Goal: Task Accomplishment & Management: Complete application form

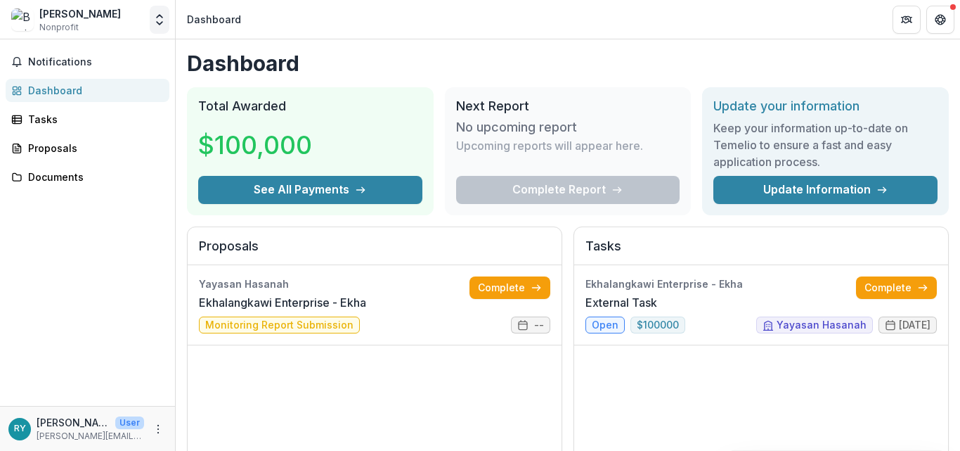
click at [156, 27] on button "Open entity switcher" at bounding box center [160, 20] width 20 height 28
drag, startPoint x: 77, startPoint y: 9, endPoint x: 75, endPoint y: 18, distance: 8.6
click at [77, 12] on div "[PERSON_NAME]" at bounding box center [80, 13] width 82 height 15
click at [72, 24] on span "Nonprofit" at bounding box center [58, 27] width 39 height 13
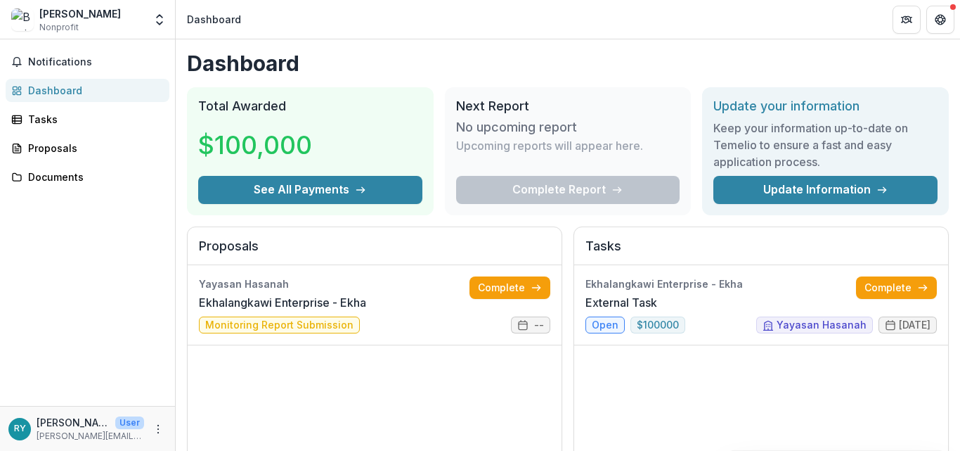
click at [26, 24] on img at bounding box center [22, 19] width 22 height 22
click at [605, 311] on link "External Task" at bounding box center [622, 302] width 72 height 17
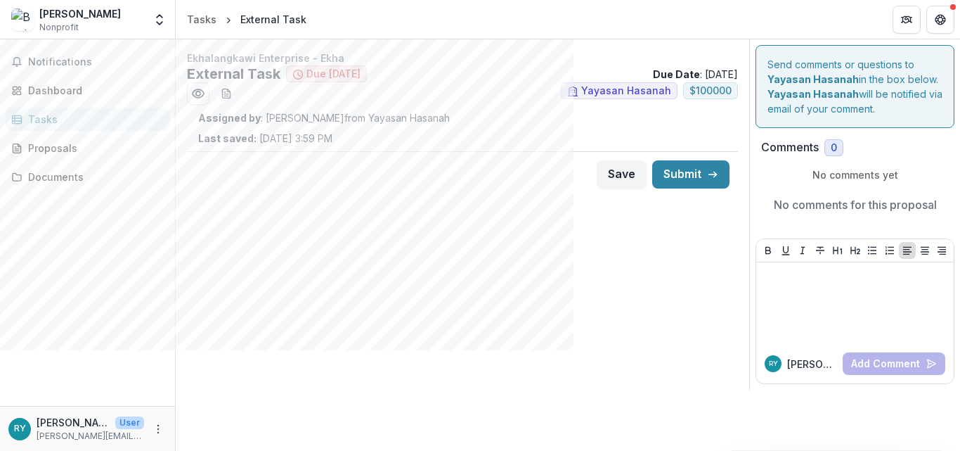
drag, startPoint x: 277, startPoint y: 193, endPoint x: 328, endPoint y: 196, distance: 50.7
click at [282, 194] on div "Save Submit" at bounding box center [462, 174] width 551 height 46
click at [245, 122] on strong "Assigned by" at bounding box center [229, 118] width 63 height 12
click at [318, 134] on p "Last saved: Aug 12, 2025, 3:59 PM" at bounding box center [265, 138] width 134 height 15
click at [944, 23] on icon "Get Help" at bounding box center [940, 19] width 11 height 11
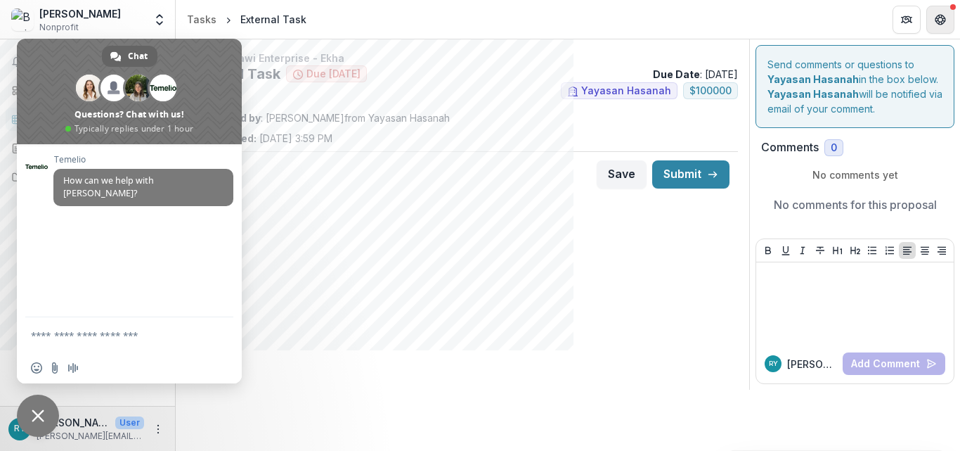
click at [944, 23] on icon "Get Help" at bounding box center [940, 19] width 11 height 11
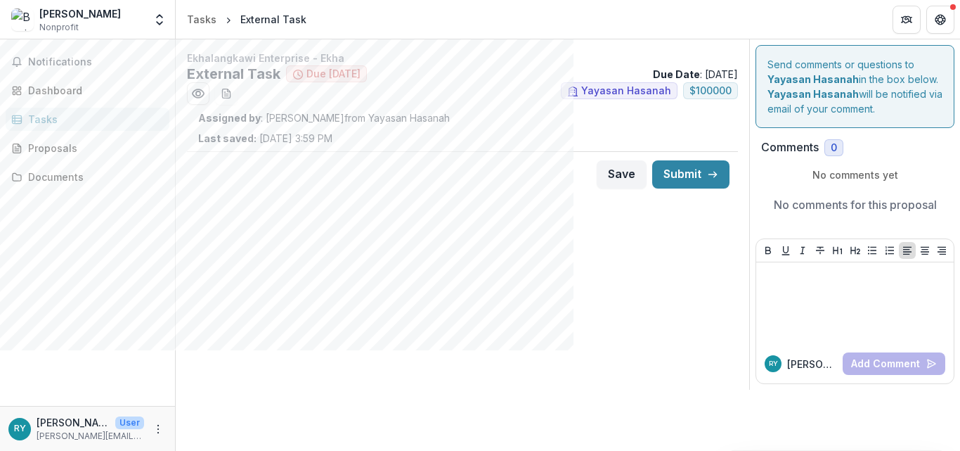
drag, startPoint x: 425, startPoint y: 230, endPoint x: 431, endPoint y: 209, distance: 21.8
click at [431, 209] on div "Ekhalangkawi Enterprise - Ekha External Task Due in 48 days Due Date : 09/30/20…" at bounding box center [463, 214] width 574 height 350
click at [423, 203] on div "Ekhalangkawi Enterprise - Ekha External Task Due in 48 days Due Date : 09/30/20…" at bounding box center [463, 214] width 574 height 350
click at [55, 148] on div "Proposals" at bounding box center [93, 148] width 130 height 15
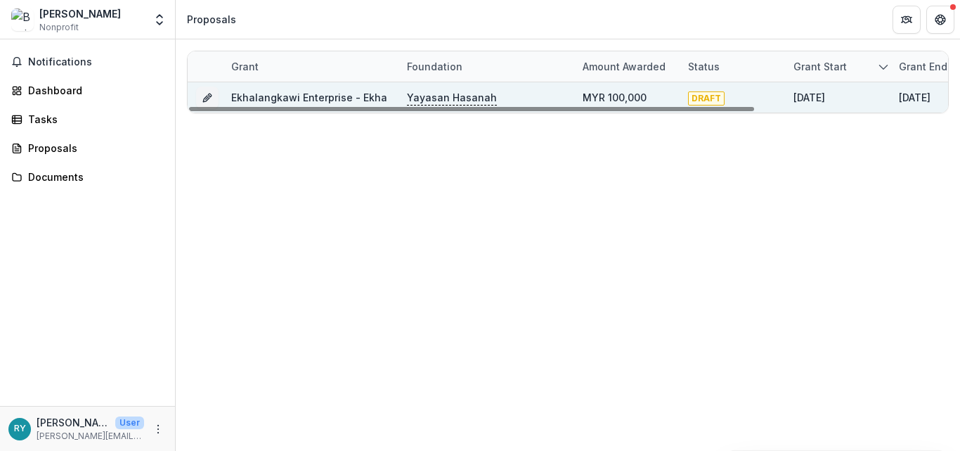
click at [339, 99] on link "Ekhalangkawi Enterprise - Ekha" at bounding box center [309, 97] width 156 height 12
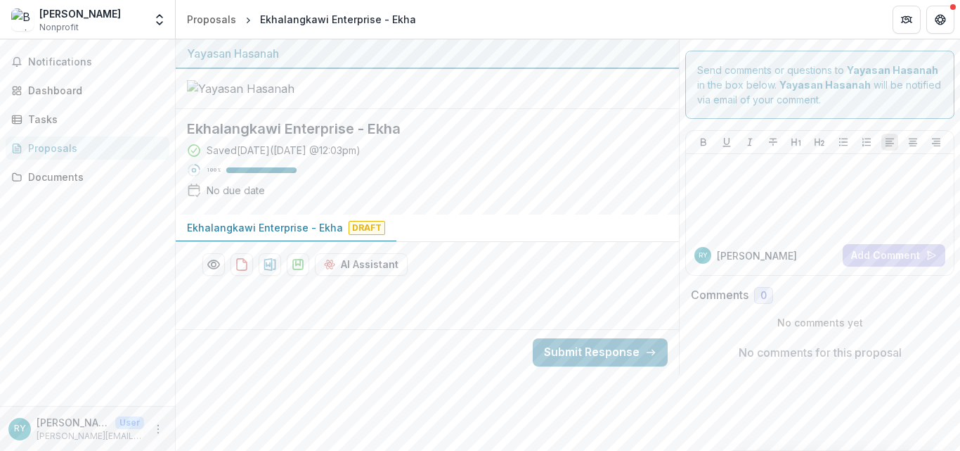
click at [524, 109] on div at bounding box center [427, 89] width 503 height 40
click at [329, 235] on p "Ekhalangkawi Enterprise - Ekha" at bounding box center [265, 227] width 156 height 15
click at [359, 235] on span "Draft" at bounding box center [367, 228] width 37 height 14
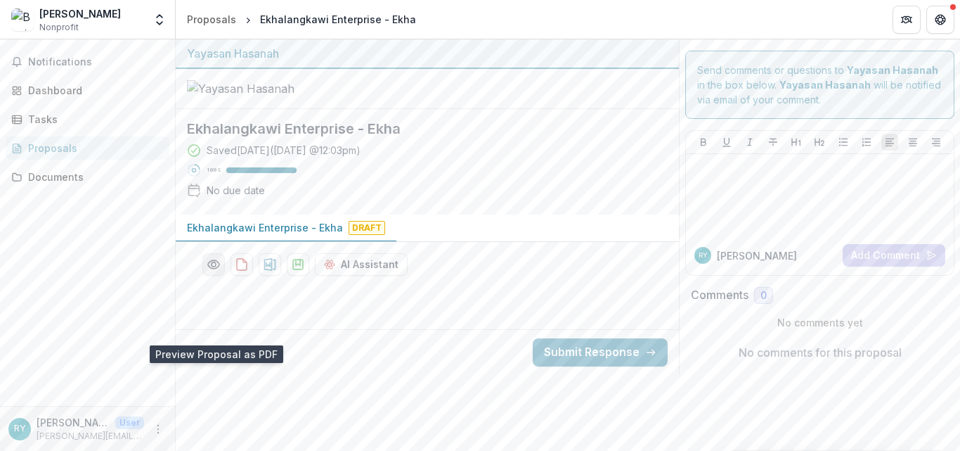
click at [210, 271] on icon "Preview ddc3adc0-712c-4bfe-9749-3c72aa73e287-0.pdf" at bounding box center [214, 264] width 14 height 14
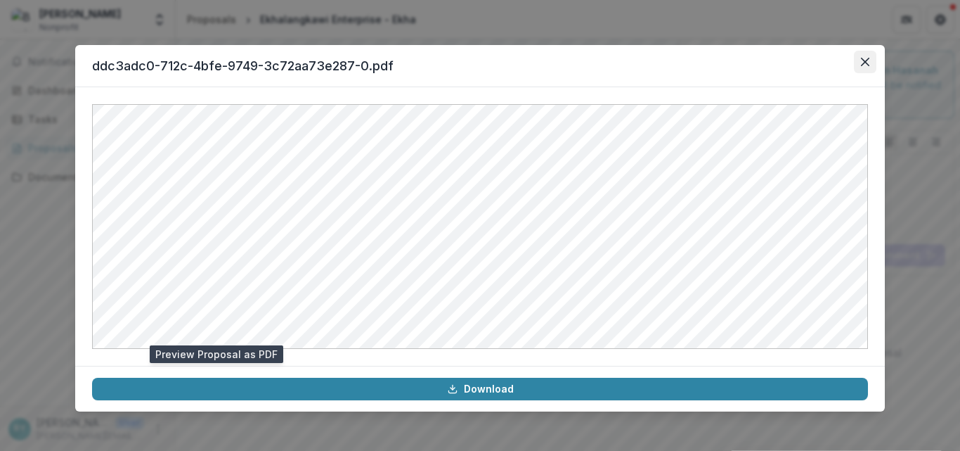
click at [863, 61] on icon "Close" at bounding box center [865, 62] width 8 height 8
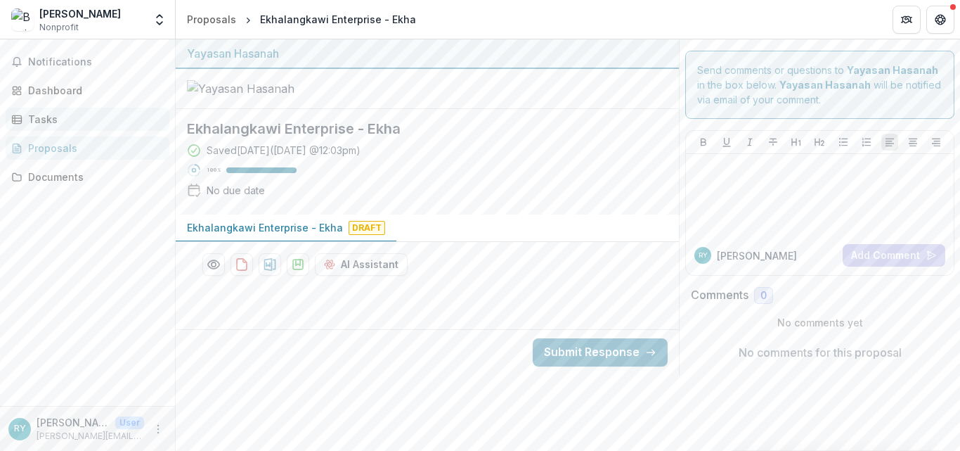
click at [58, 116] on div "Tasks" at bounding box center [93, 119] width 130 height 15
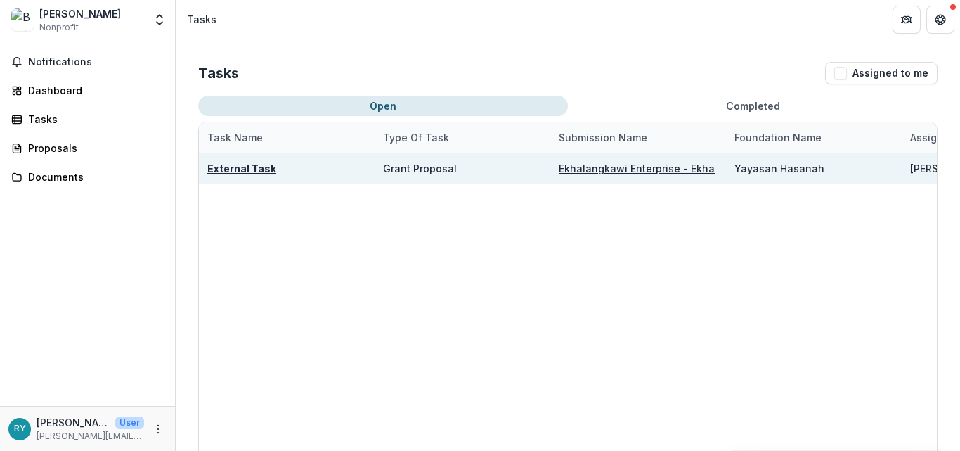
click at [608, 172] on u "Ekhalangkawi Enterprise - Ekha" at bounding box center [637, 168] width 156 height 12
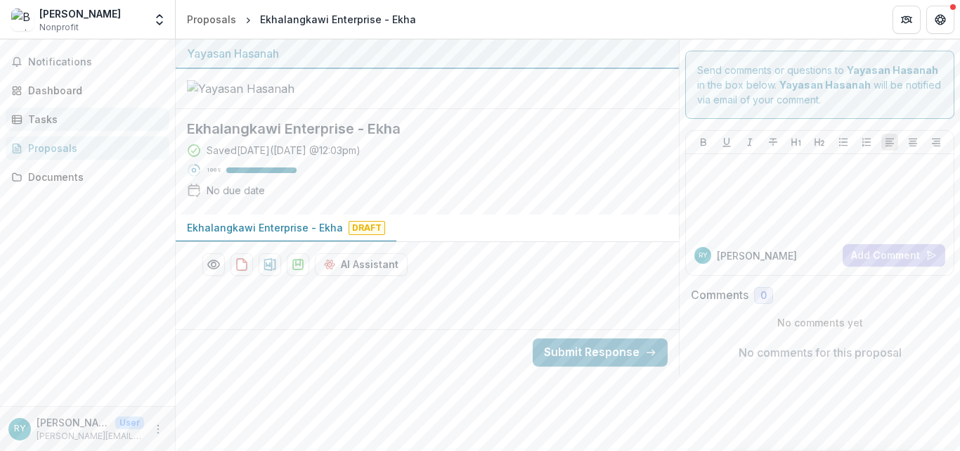
click at [46, 113] on div "Tasks" at bounding box center [93, 119] width 130 height 15
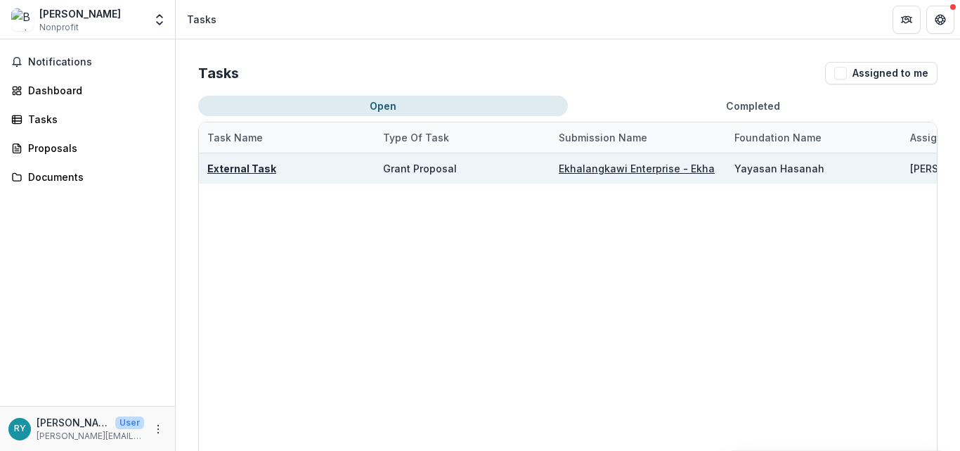
click at [245, 167] on u "External Task" at bounding box center [241, 168] width 69 height 12
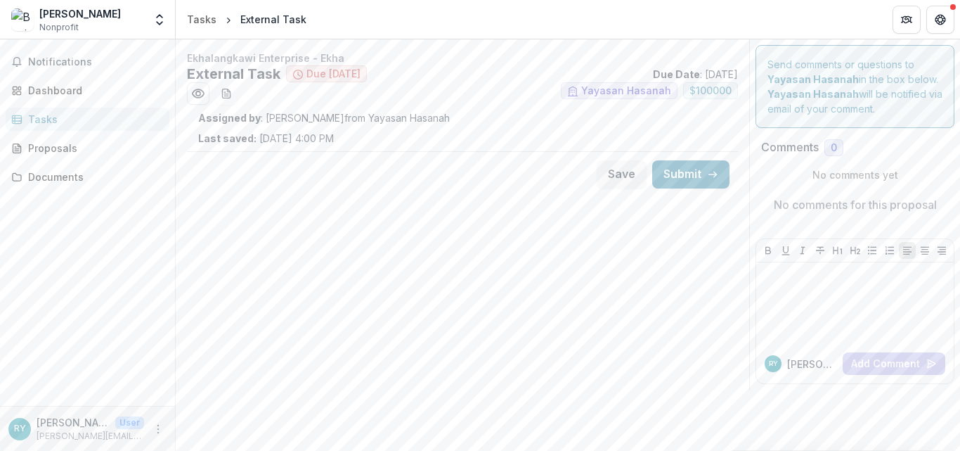
click at [323, 91] on ul "Yayasan Hasanah $ 100000" at bounding box center [462, 93] width 551 height 22
click at [327, 81] on span "Due [DATE]" at bounding box center [326, 73] width 81 height 17
click at [201, 90] on icon "Preview ba927e5e-ef4f-4c5e-a67a-0aea33e8adbe.pdf" at bounding box center [198, 93] width 11 height 8
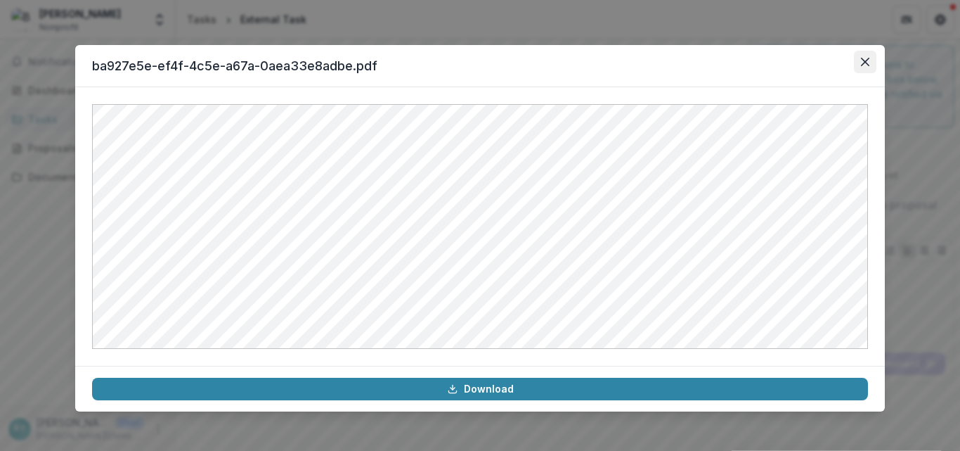
click at [866, 58] on icon "Close" at bounding box center [865, 62] width 8 height 8
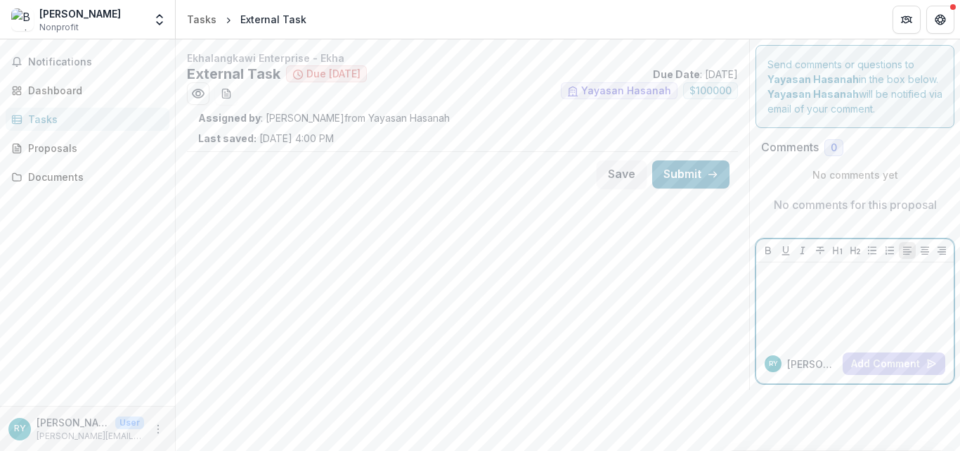
click at [832, 315] on div at bounding box center [855, 303] width 186 height 70
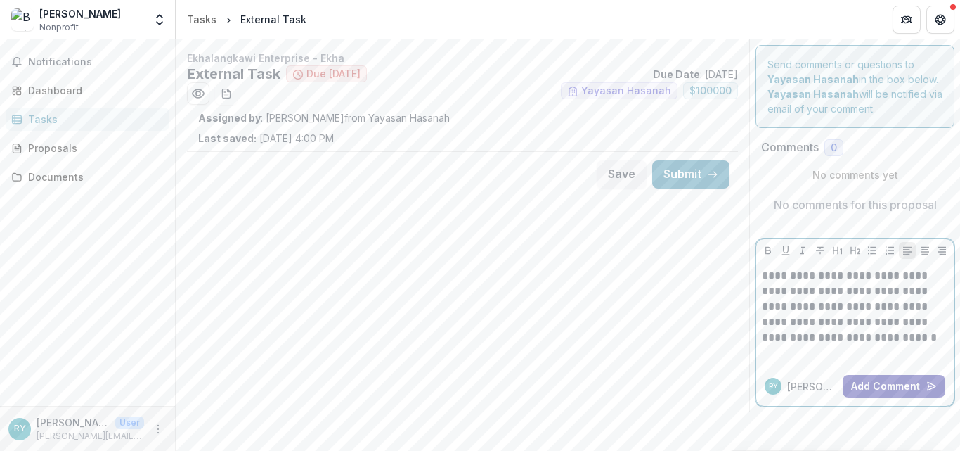
click at [887, 391] on button "Add Comment" at bounding box center [894, 386] width 103 height 22
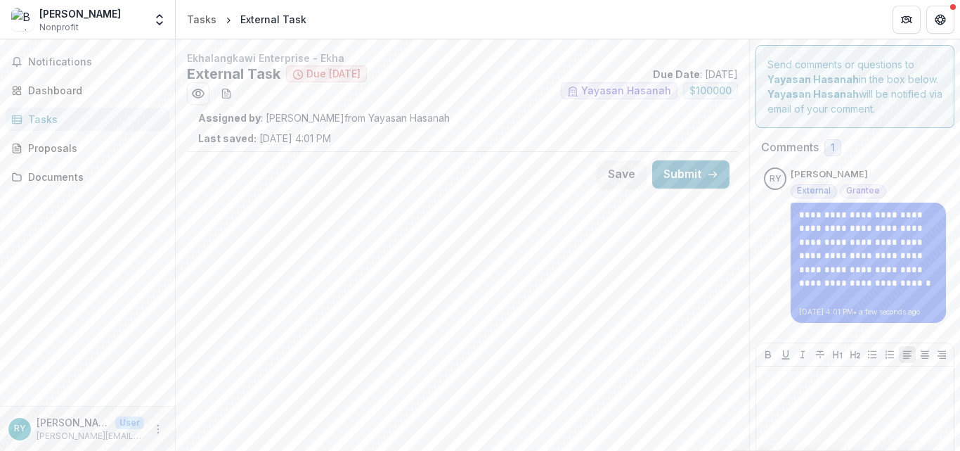
click at [853, 189] on span "Grantee" at bounding box center [864, 191] width 34 height 10
click at [799, 191] on span "External" at bounding box center [814, 191] width 34 height 10
click at [611, 274] on div "Ekhalangkawi Enterprise - Ekha External Task Due in 48 days Due Date : 09/30/20…" at bounding box center [463, 266] width 574 height 454
click at [432, 226] on div "Ekhalangkawi Enterprise - Ekha External Task Due in 48 days Due Date : 09/30/20…" at bounding box center [463, 266] width 574 height 454
click at [230, 94] on icon "download-word-button" at bounding box center [226, 93] width 8 height 9
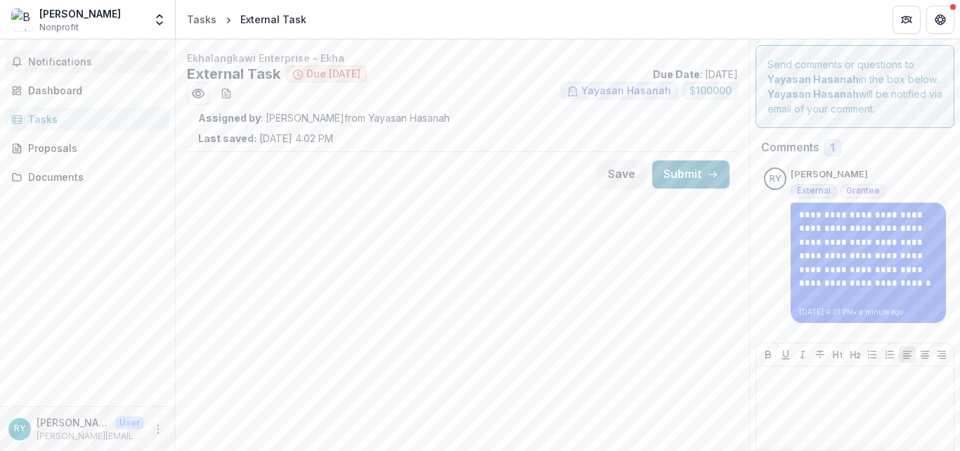
click at [34, 54] on button "Notifications" at bounding box center [88, 62] width 164 height 22
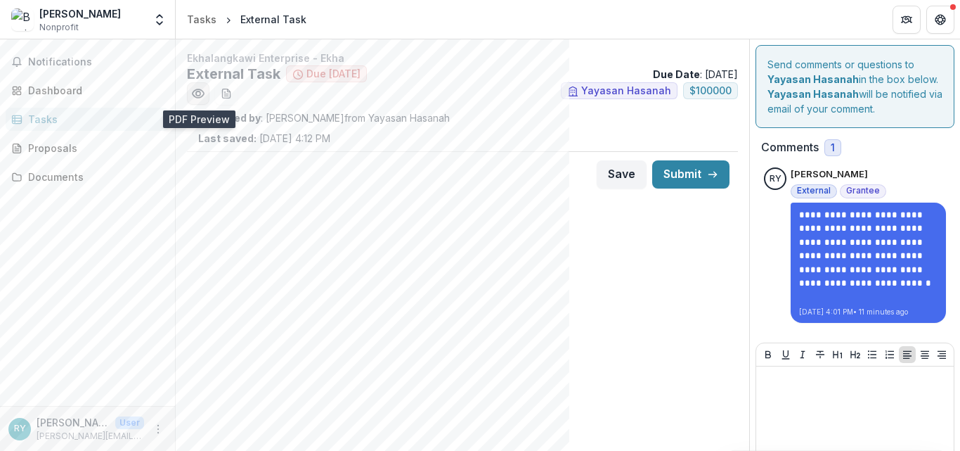
click at [193, 96] on icon "Preview ba927e5e-ef4f-4c5e-a67a-0aea33e8adbe.pdf" at bounding box center [198, 93] width 14 height 14
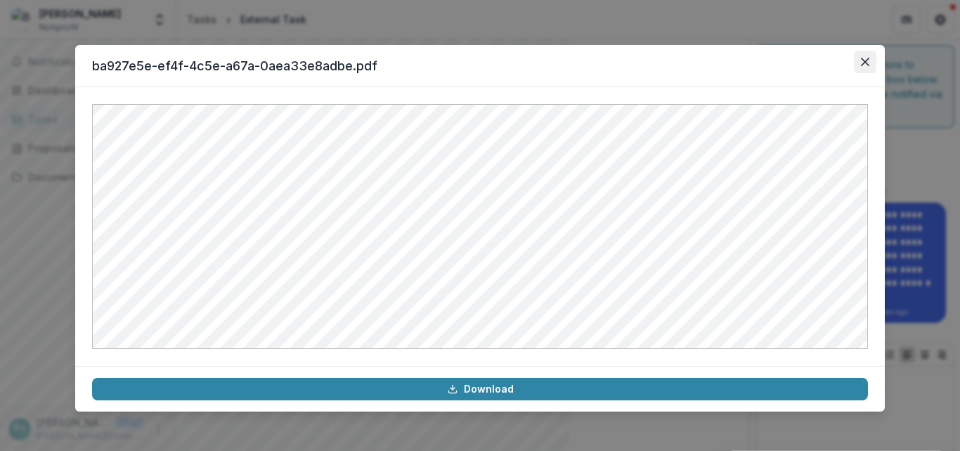
click at [859, 62] on button "Close" at bounding box center [865, 62] width 22 height 22
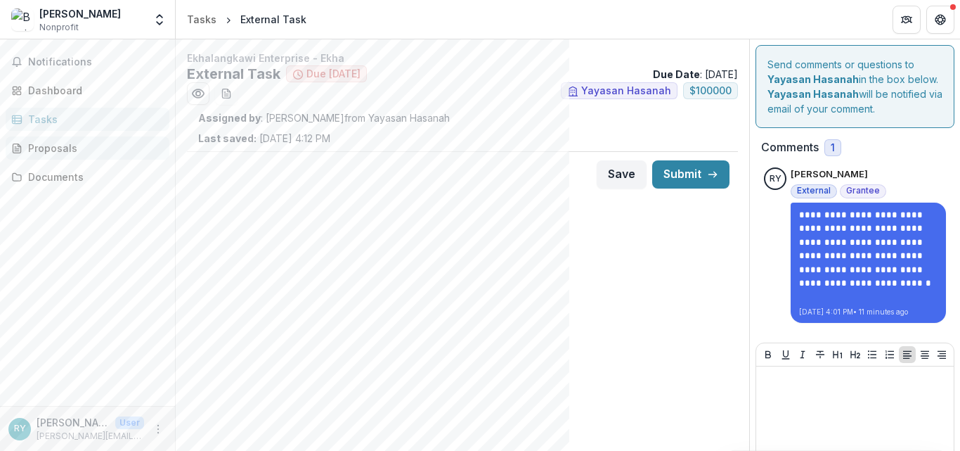
click at [34, 146] on div "Proposals" at bounding box center [93, 148] width 130 height 15
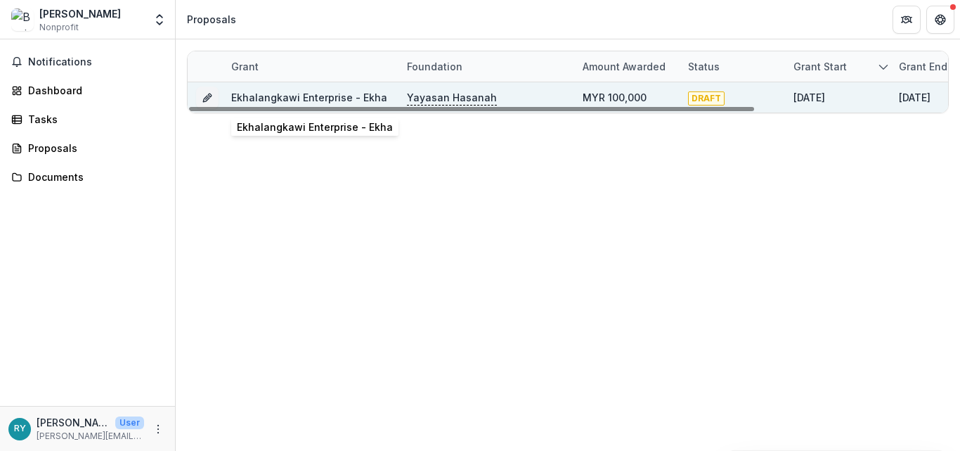
click at [313, 99] on link "Ekhalangkawi Enterprise - Ekha" at bounding box center [309, 97] width 156 height 12
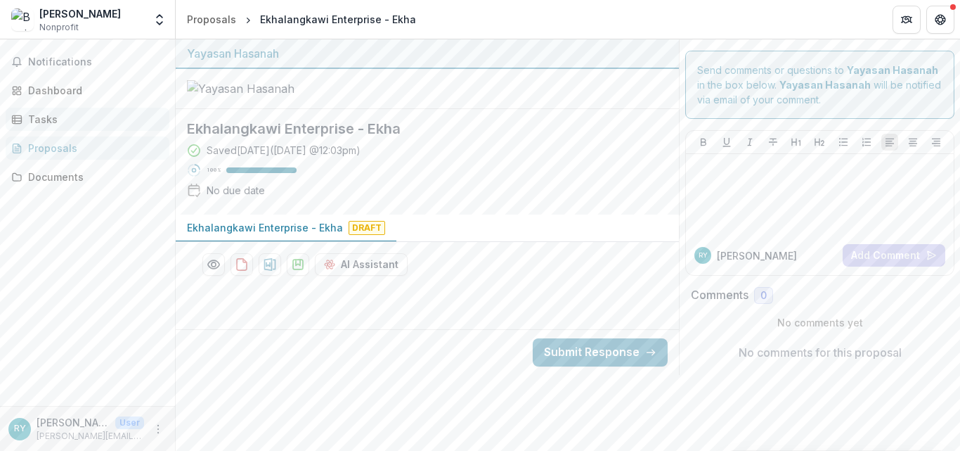
click at [32, 115] on div "Tasks" at bounding box center [93, 119] width 130 height 15
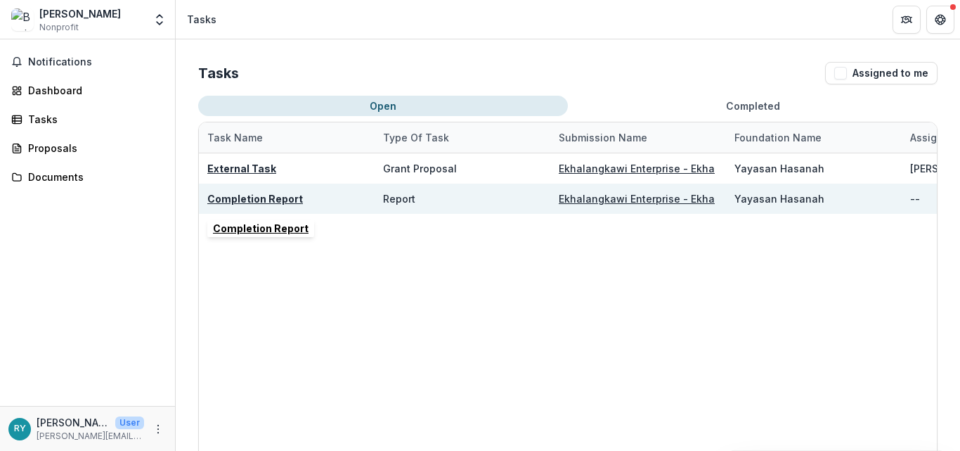
click at [281, 202] on u "Completion Report" at bounding box center [255, 199] width 96 height 12
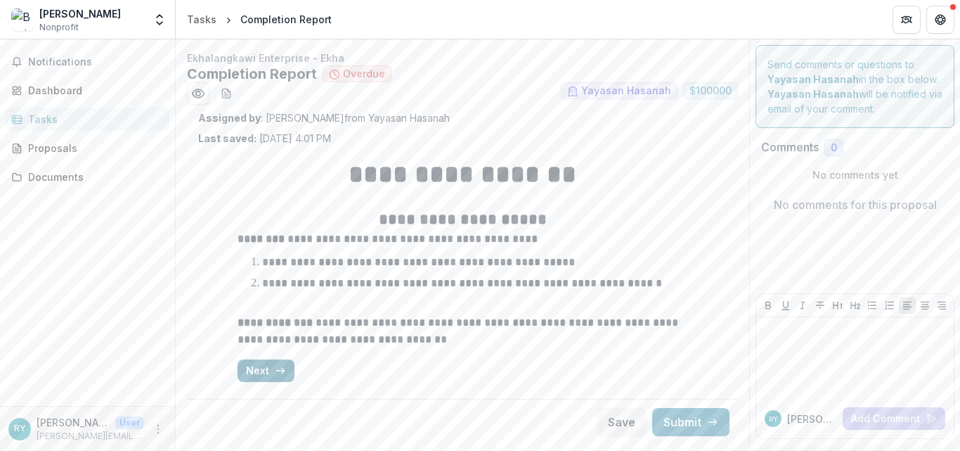
click at [271, 368] on button "Next" at bounding box center [266, 370] width 57 height 22
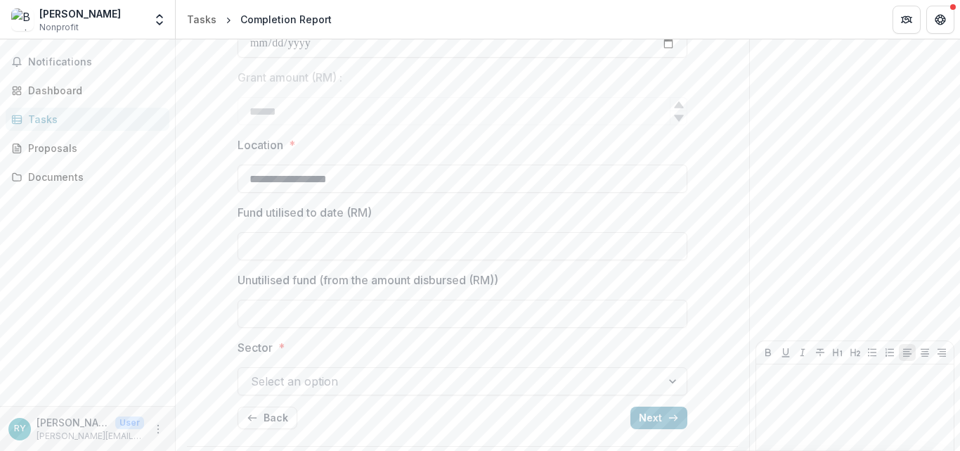
scroll to position [399, 0]
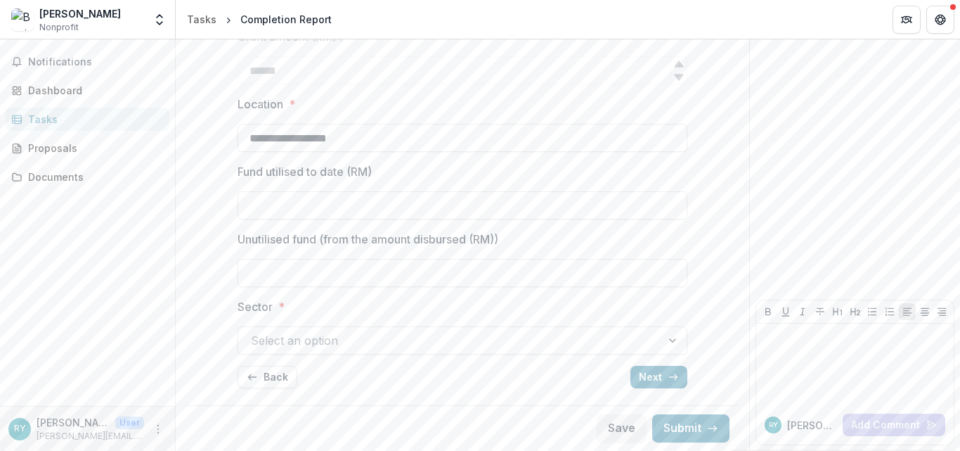
click at [371, 345] on div at bounding box center [450, 340] width 398 height 20
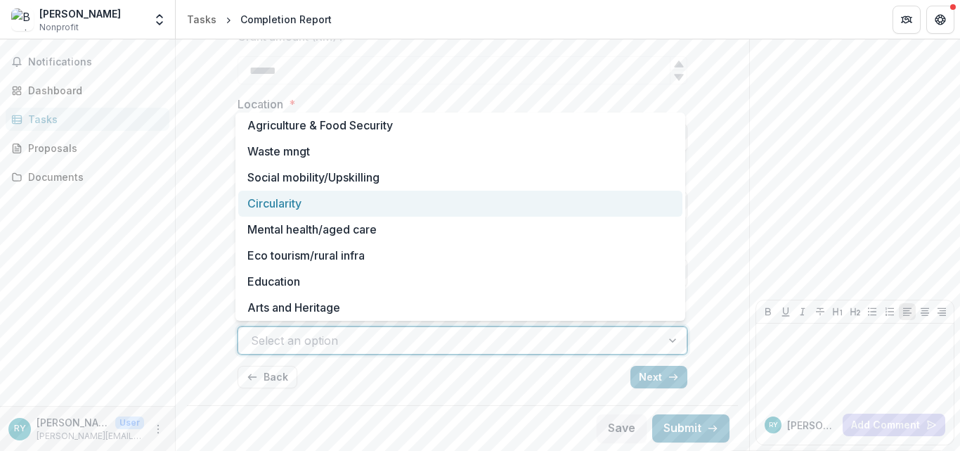
click at [217, 214] on div "**********" at bounding box center [462, 73] width 529 height 652
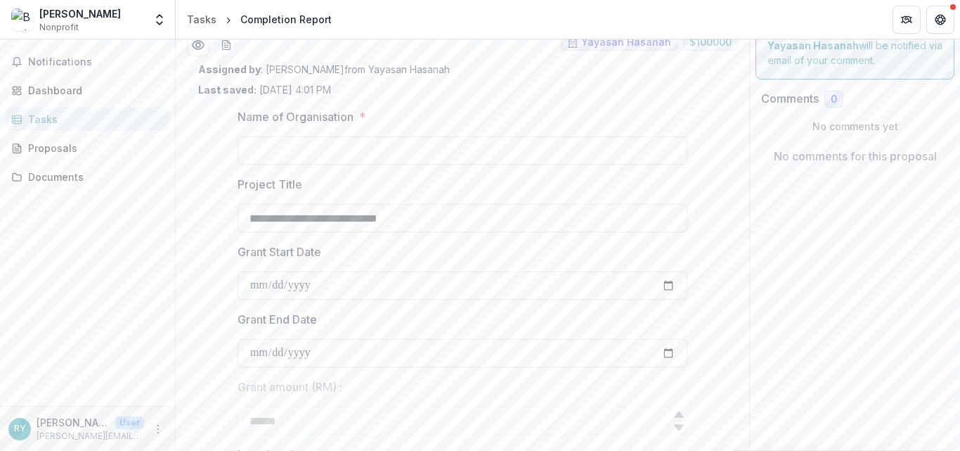
scroll to position [48, 0]
click at [347, 149] on input "Name of Organisation *" at bounding box center [463, 151] width 450 height 28
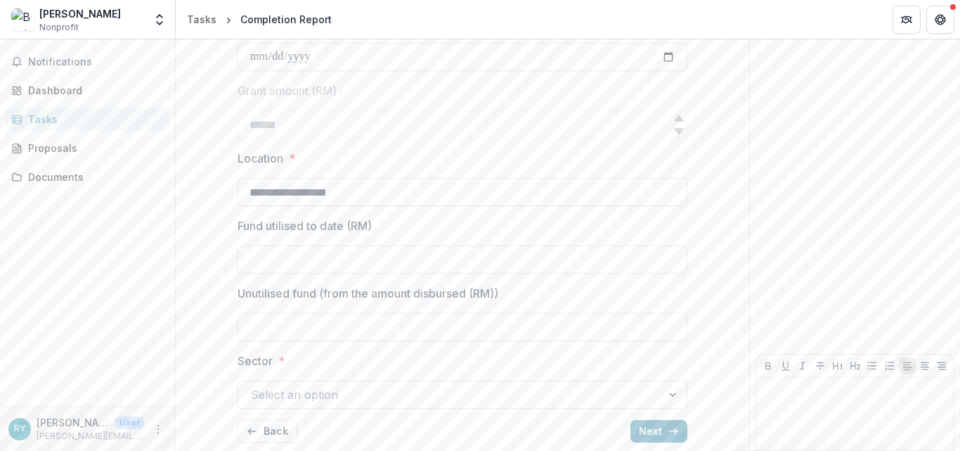
scroll to position [399, 0]
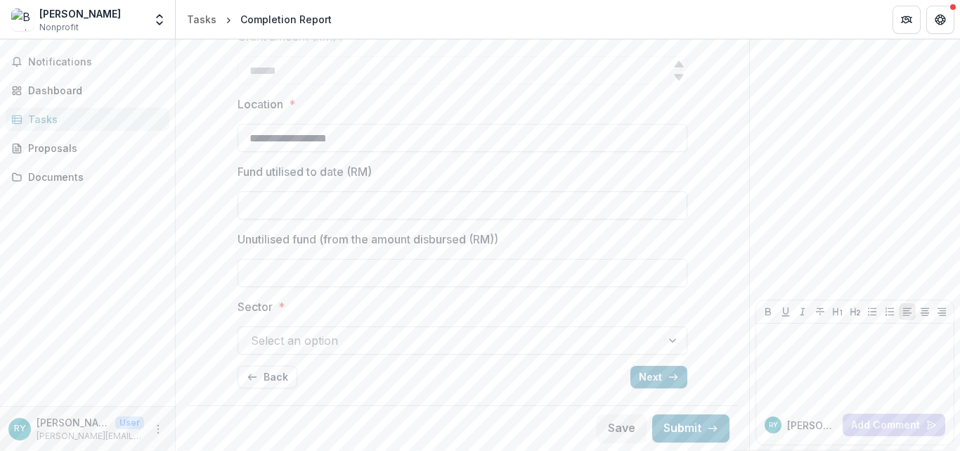
type input "**********"
click at [333, 212] on input "Fund utilised to date (RM)" at bounding box center [463, 205] width 450 height 28
click at [306, 343] on div at bounding box center [450, 340] width 398 height 20
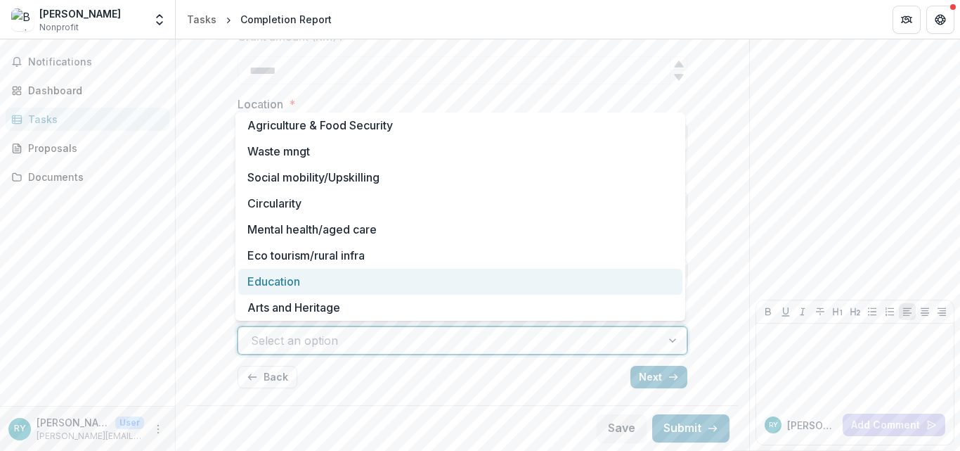
click at [300, 281] on div "Education" at bounding box center [460, 282] width 444 height 26
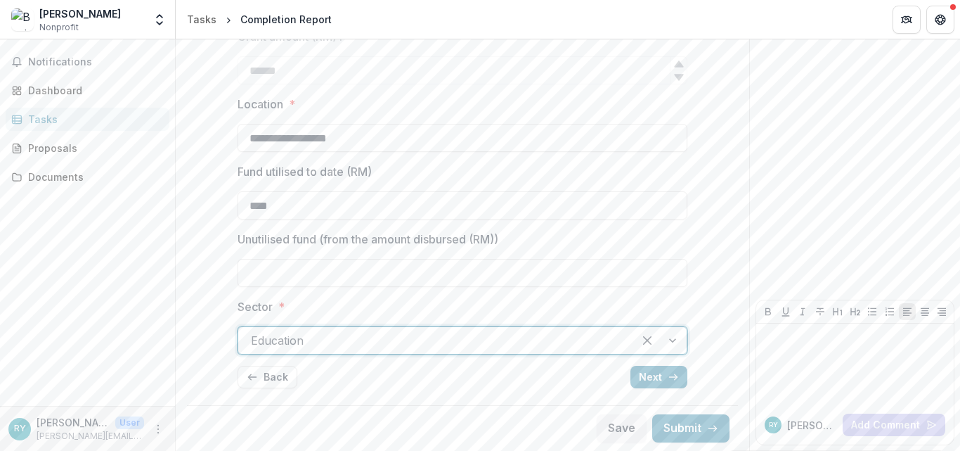
click at [357, 347] on div at bounding box center [436, 340] width 370 height 20
click at [354, 345] on div at bounding box center [436, 340] width 370 height 20
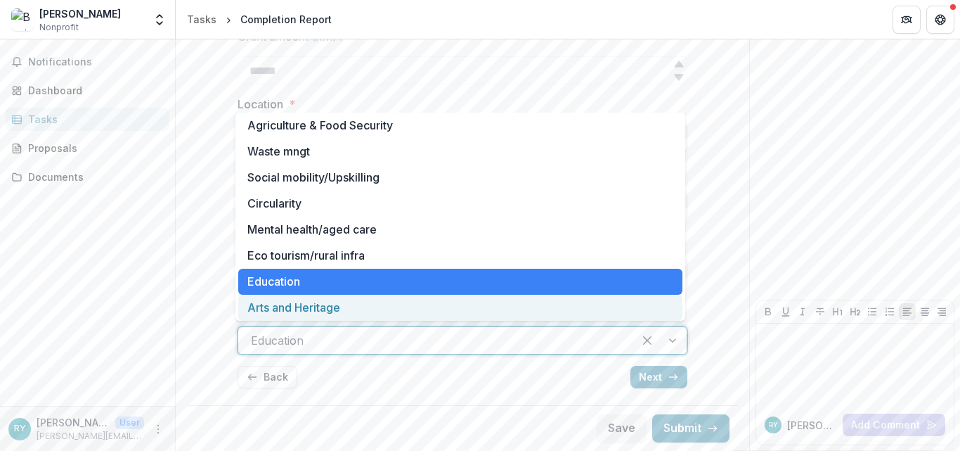
click at [183, 304] on div "**********" at bounding box center [463, 51] width 574 height 799
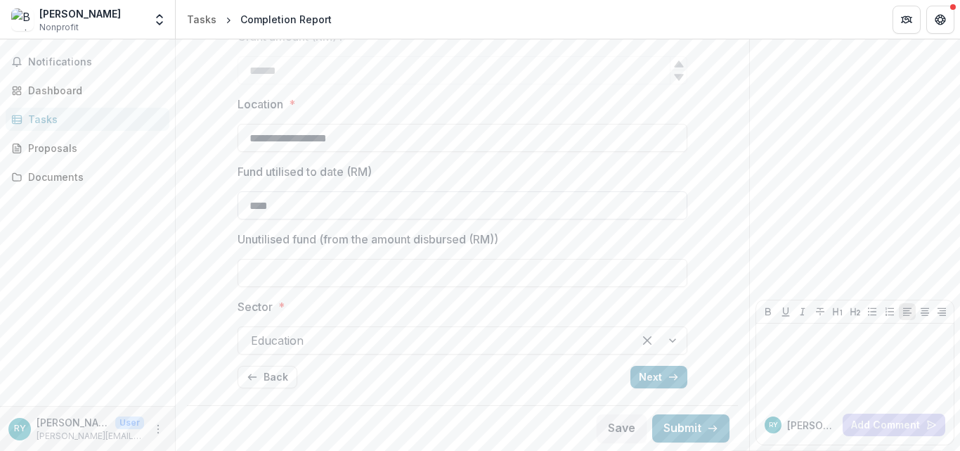
click at [357, 208] on input "****" at bounding box center [463, 205] width 450 height 28
type input "**********"
click at [657, 380] on button "Next" at bounding box center [659, 377] width 57 height 22
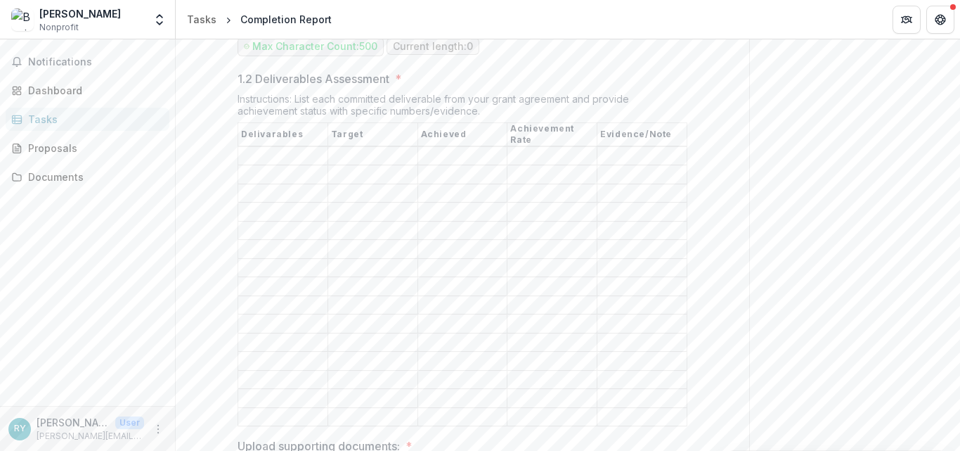
scroll to position [551, 0]
click at [288, 148] on input "1.2 Deliverables Assessment *" at bounding box center [282, 156] width 89 height 17
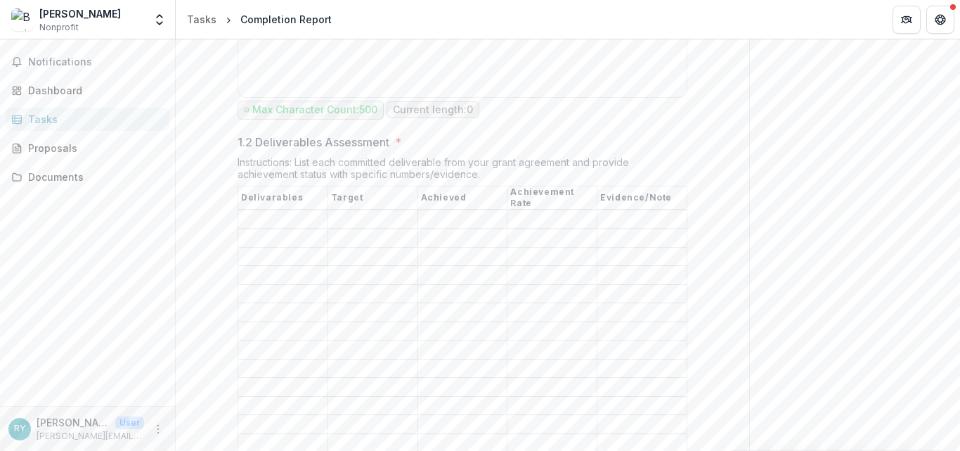
scroll to position [489, 0]
click at [54, 144] on div "Proposals" at bounding box center [93, 148] width 130 height 15
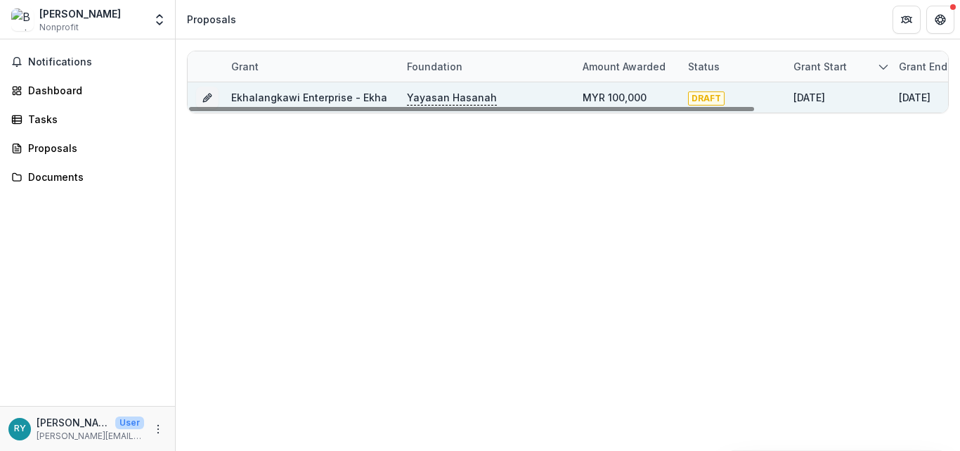
click at [324, 93] on link "Ekhalangkawi Enterprise - Ekha" at bounding box center [309, 97] width 156 height 12
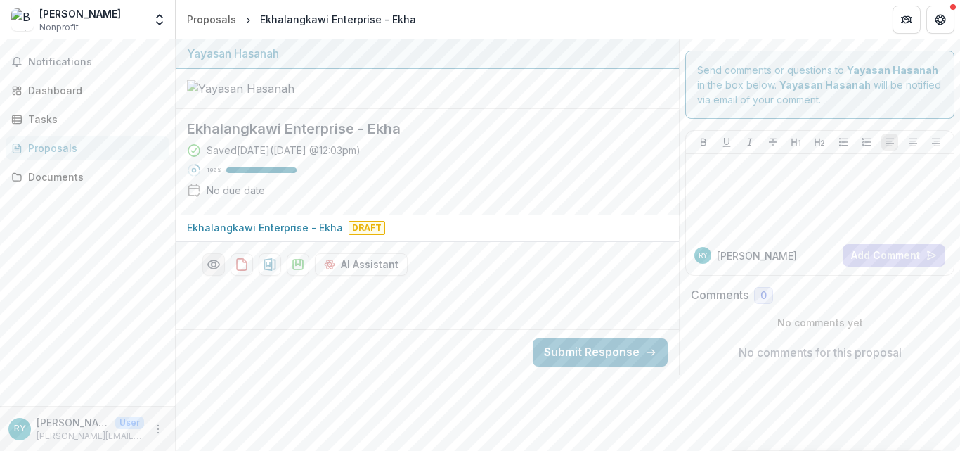
click at [221, 276] on button "Preview ddc3adc0-712c-4bfe-9749-3c72aa73e287-0.pdf" at bounding box center [213, 264] width 22 height 22
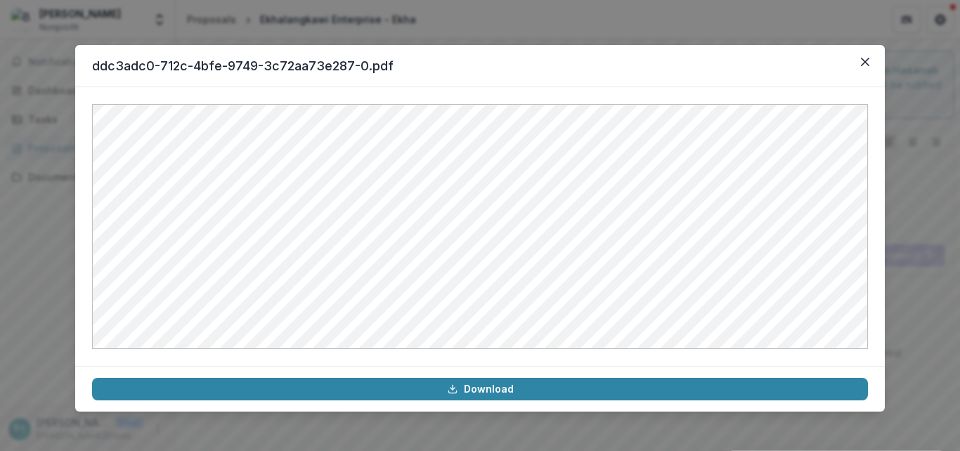
click at [64, 265] on div "ddc3adc0-712c-4bfe-9749-3c72aa73e287-0.pdf Download" at bounding box center [480, 225] width 960 height 451
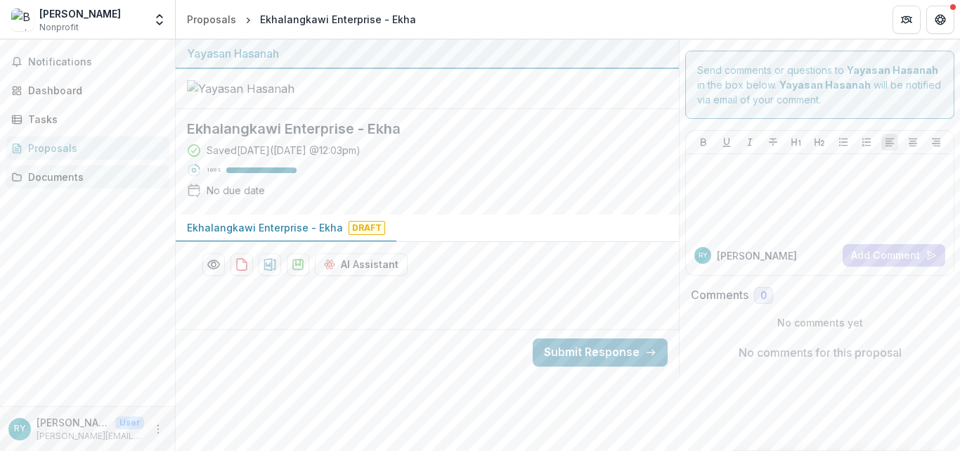
click at [67, 174] on div "Documents" at bounding box center [93, 176] width 130 height 15
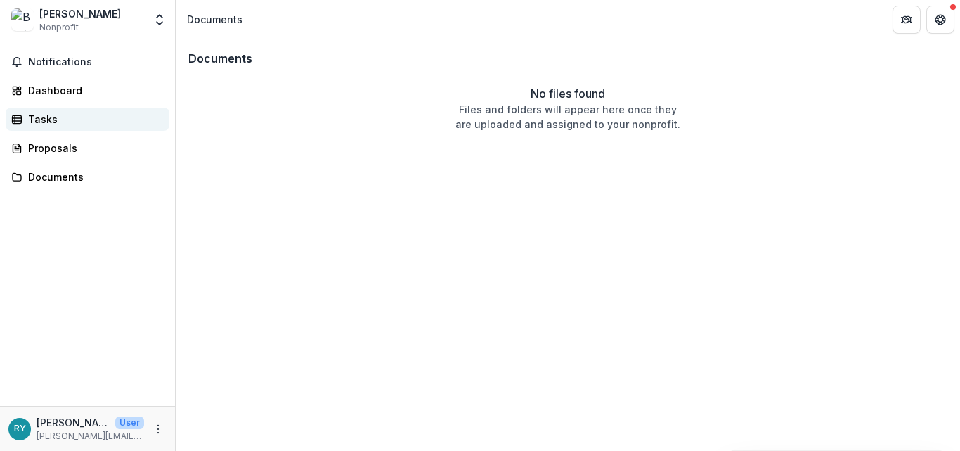
click at [58, 121] on div "Tasks" at bounding box center [93, 119] width 130 height 15
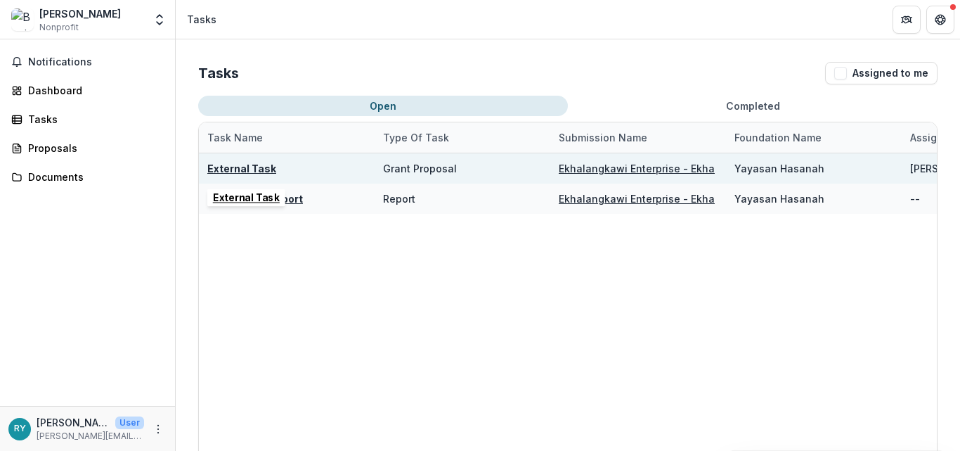
click at [235, 172] on u "External Task" at bounding box center [241, 168] width 69 height 12
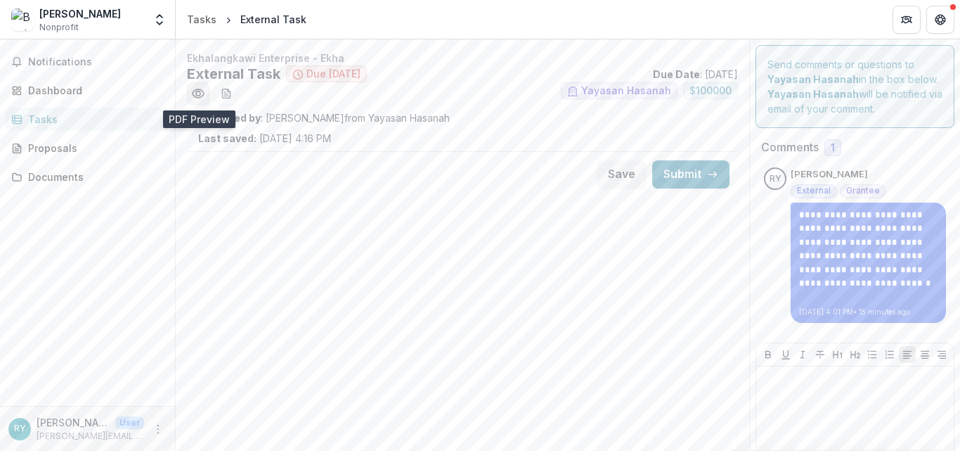
click at [199, 94] on icon "Preview ba927e5e-ef4f-4c5e-a67a-0aea33e8adbe.pdf" at bounding box center [198, 93] width 14 height 14
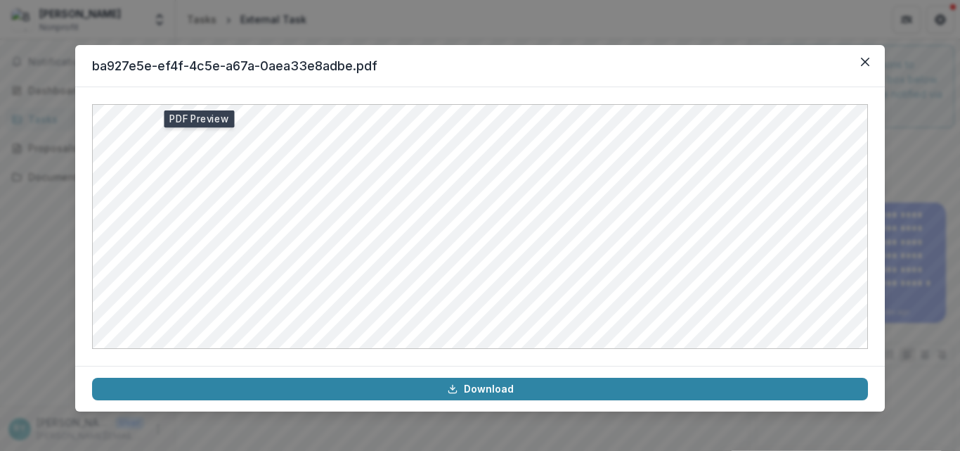
click at [28, 264] on div "ba927e5e-ef4f-4c5e-a67a-0aea33e8adbe.pdf Download" at bounding box center [480, 225] width 960 height 451
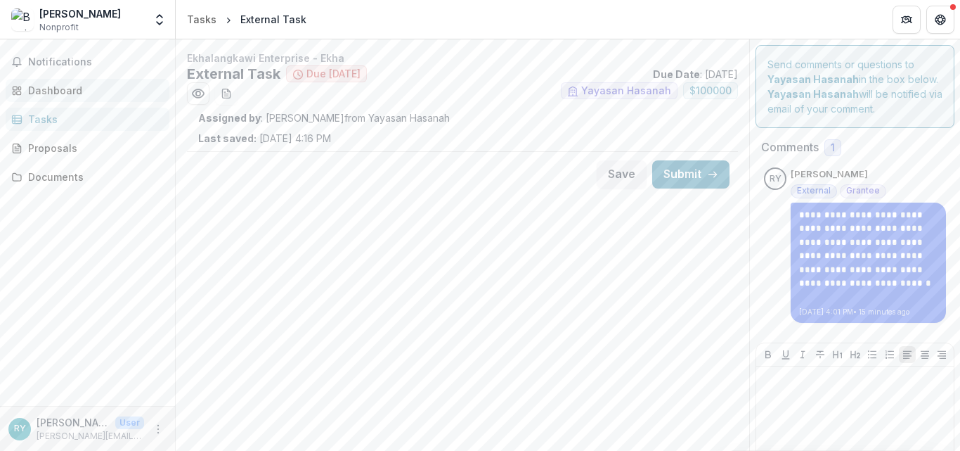
click at [51, 91] on div "Dashboard" at bounding box center [93, 90] width 130 height 15
